Goal: Task Accomplishment & Management: Complete application form

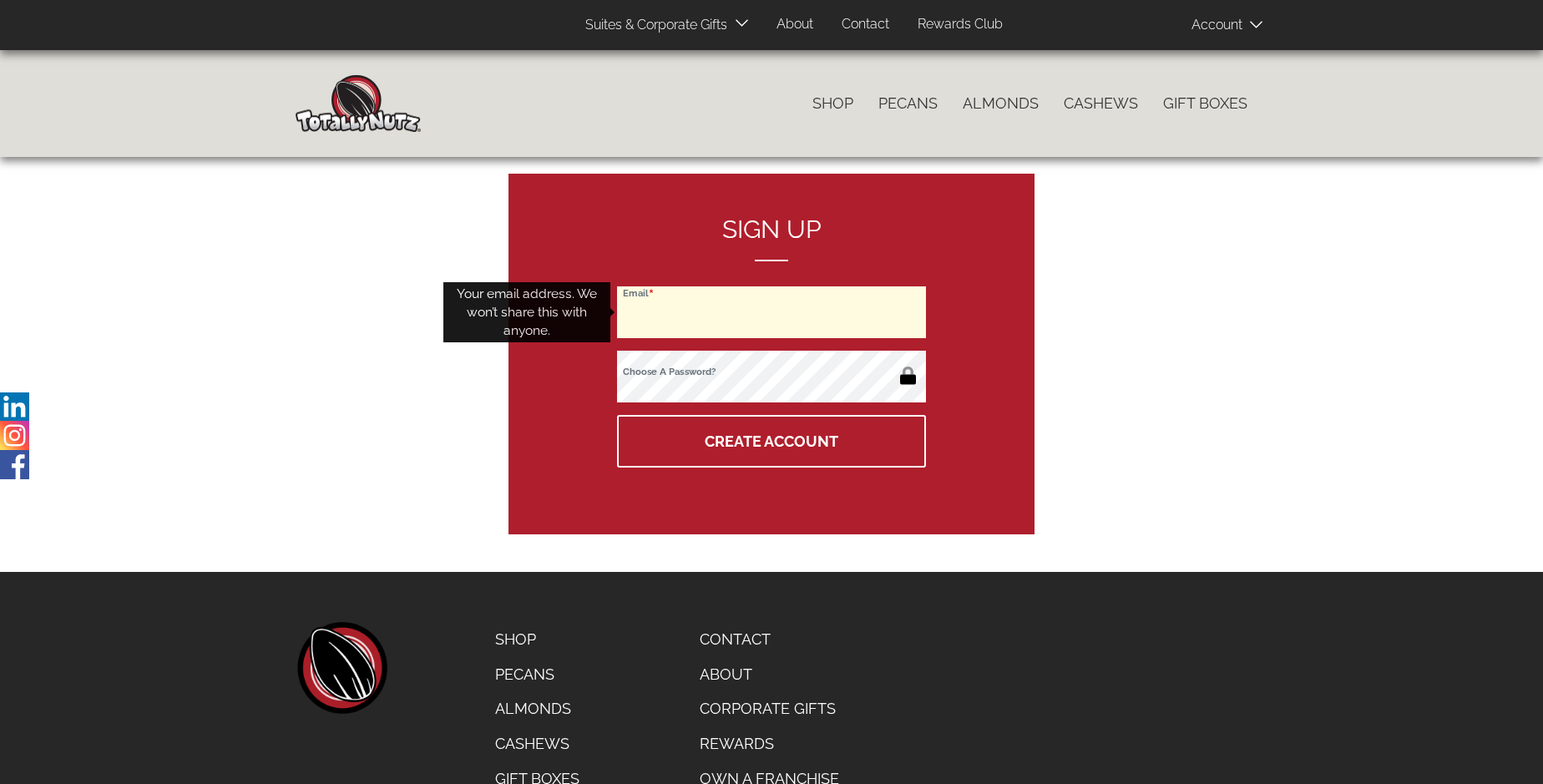
click at [772, 312] on input "Email" at bounding box center [771, 312] width 309 height 52
type input "marnirozet@hotmail.com"
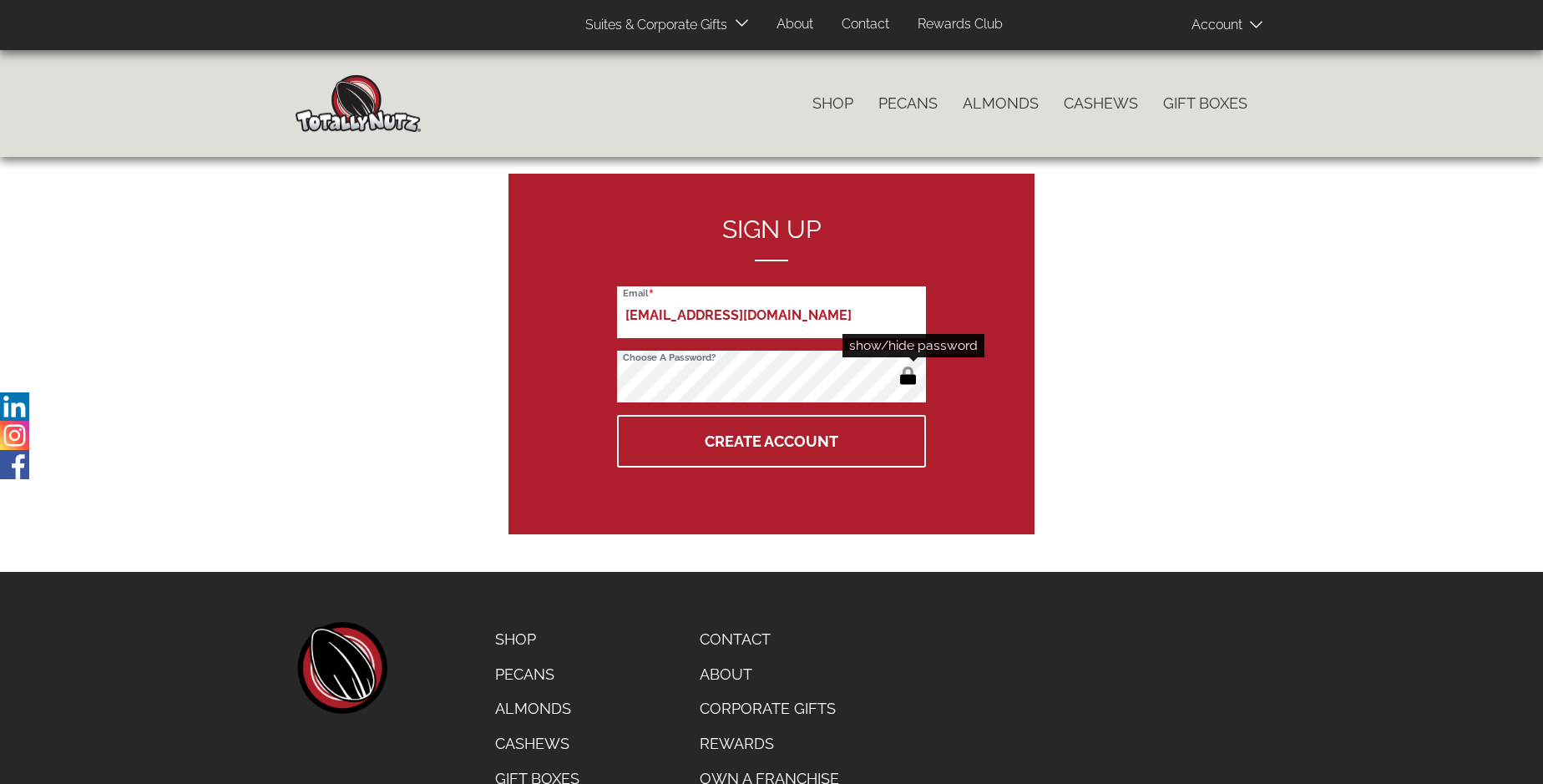
click at [907, 377] on button "button" at bounding box center [907, 377] width 27 height 26
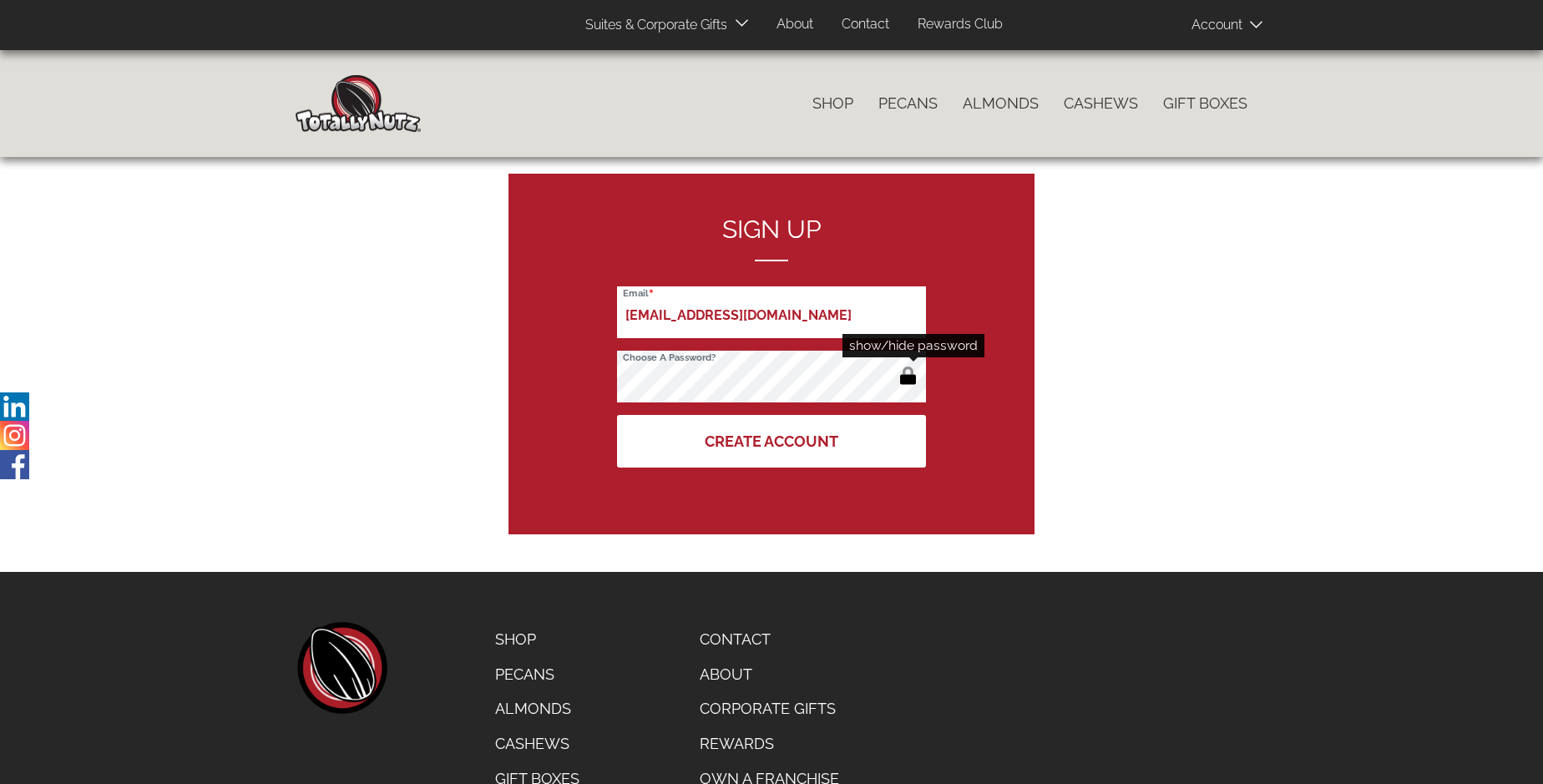
click at [772, 441] on button "Create Account" at bounding box center [771, 442] width 309 height 53
